Goal: Task Accomplishment & Management: Complete application form

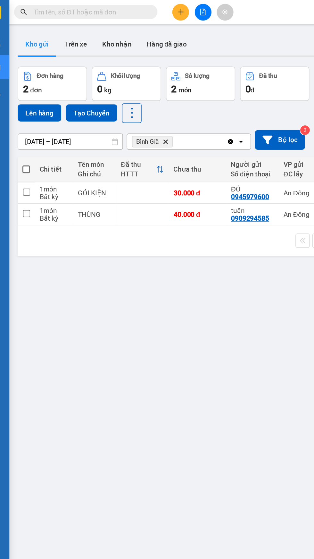
click at [134, 8] on icon "plus" at bounding box center [134, 8] width 4 height 0
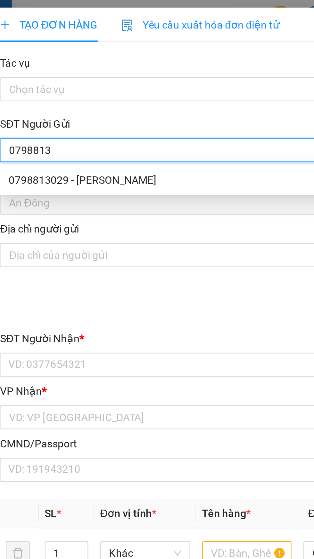
click at [102, 77] on div "0798813029 - [PERSON_NAME]" at bounding box center [85, 76] width 134 height 7
type input "0798813029"
type input "KHẢI LỢI"
type input "079097015886"
type input "0396768041"
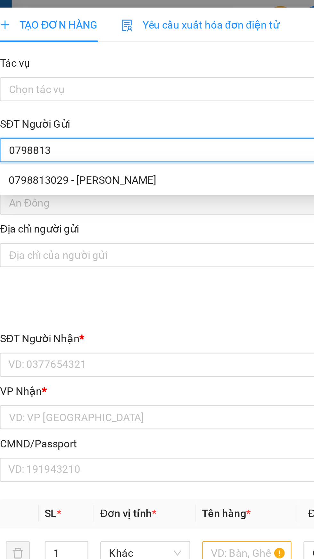
type input "ái hậu"
type input "[PERSON_NAME]"
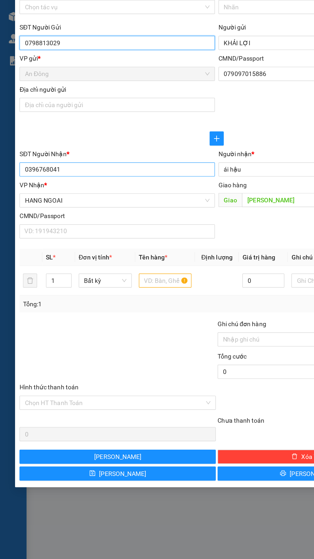
type input "0798813029"
click at [106, 156] on input "0396768041" at bounding box center [85, 156] width 142 height 10
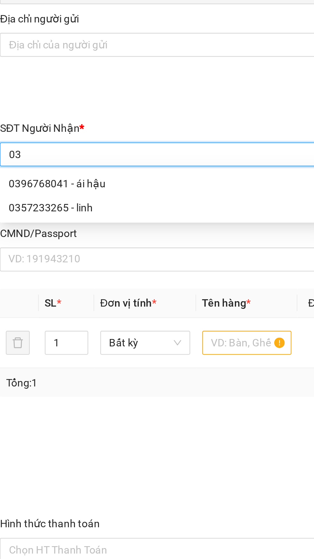
type input "0"
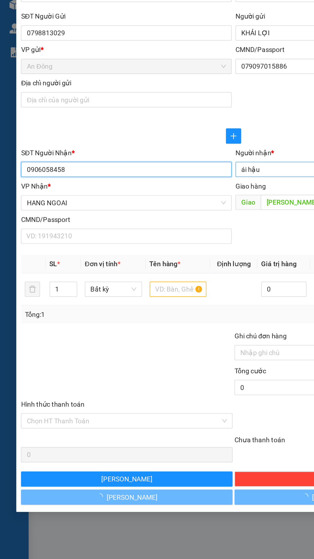
type input "0906058458"
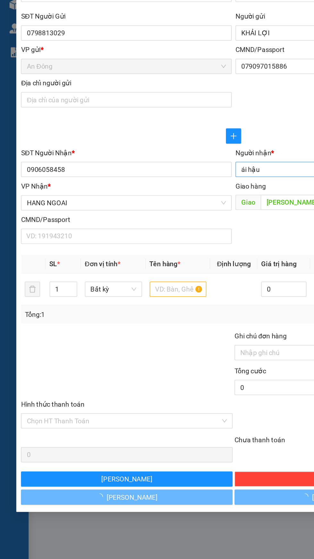
click at [193, 158] on input "ái hậu" at bounding box center [226, 155] width 128 height 7
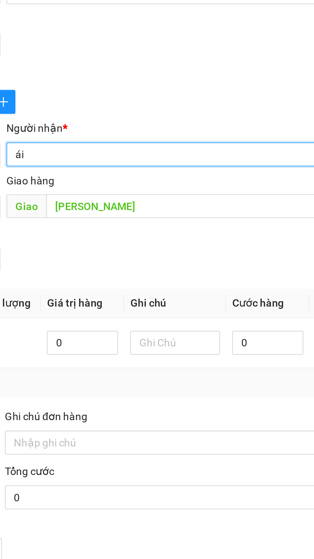
type input "á"
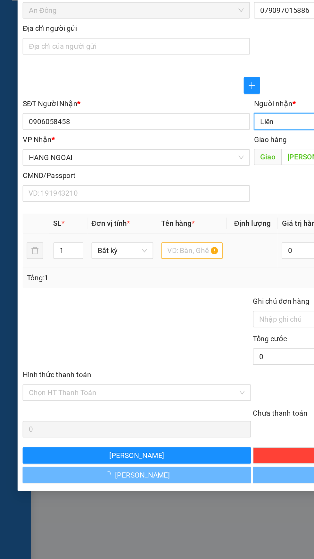
type input "Liên"
click at [124, 237] on input "text" at bounding box center [120, 236] width 38 height 10
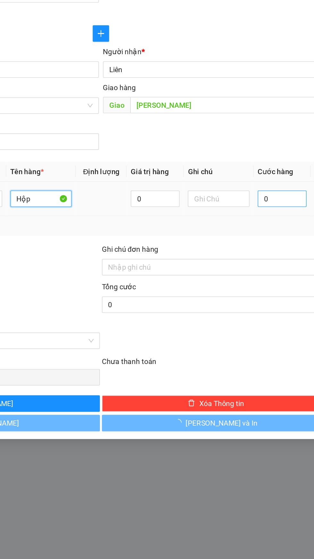
type input "Hộp"
click at [274, 239] on input "0" at bounding box center [270, 236] width 30 height 10
type input "4"
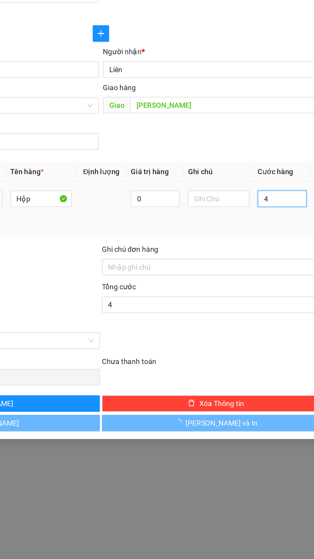
type input "40"
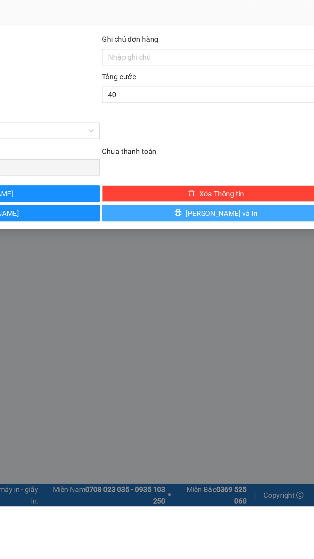
click at [257, 379] on button "[PERSON_NAME] và In" at bounding box center [229, 376] width 142 height 10
type input "40.000"
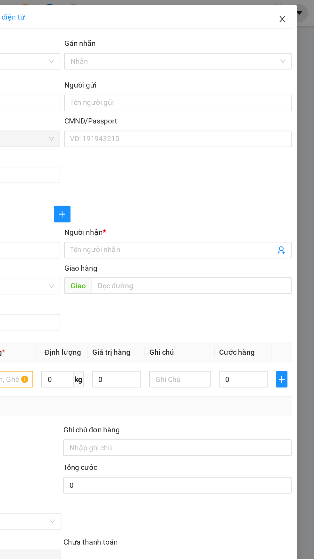
click at [301, 10] on span "Close" at bounding box center [294, 12] width 18 height 18
